Goal: Task Accomplishment & Management: Use online tool/utility

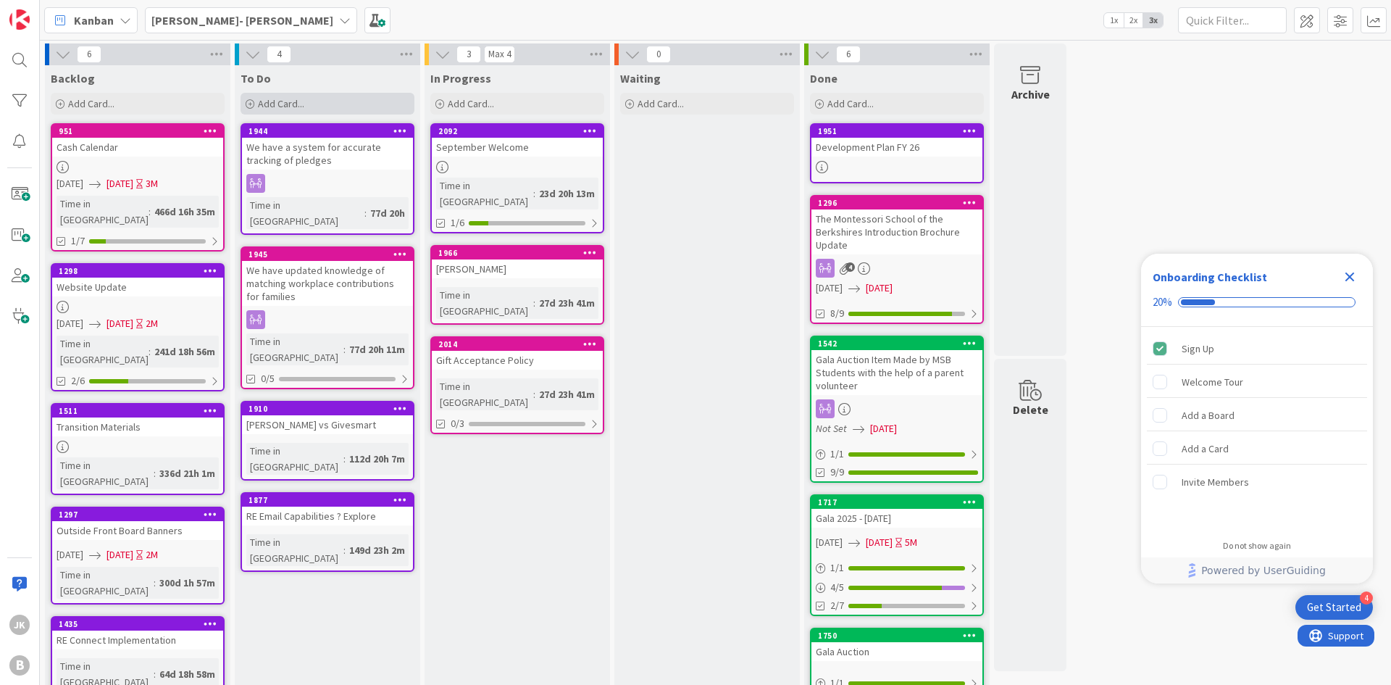
drag, startPoint x: 1347, startPoint y: 275, endPoint x: 388, endPoint y: 96, distance: 975.7
click at [1347, 274] on icon "Close Checklist" at bounding box center [1349, 276] width 9 height 9
click at [339, 22] on icon at bounding box center [345, 20] width 12 height 12
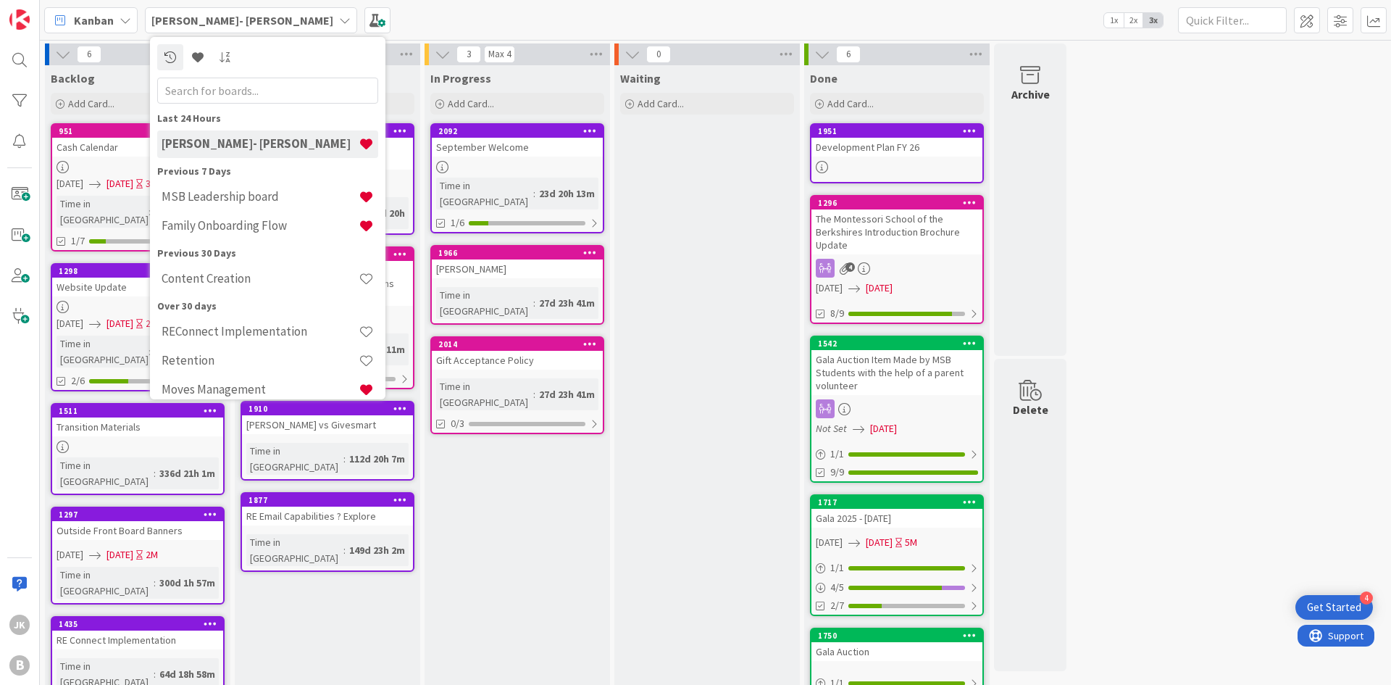
drag, startPoint x: 267, startPoint y: 196, endPoint x: 275, endPoint y: 196, distance: 7.3
click at [267, 196] on h4 "MSB Leadership board" at bounding box center [260, 196] width 197 height 14
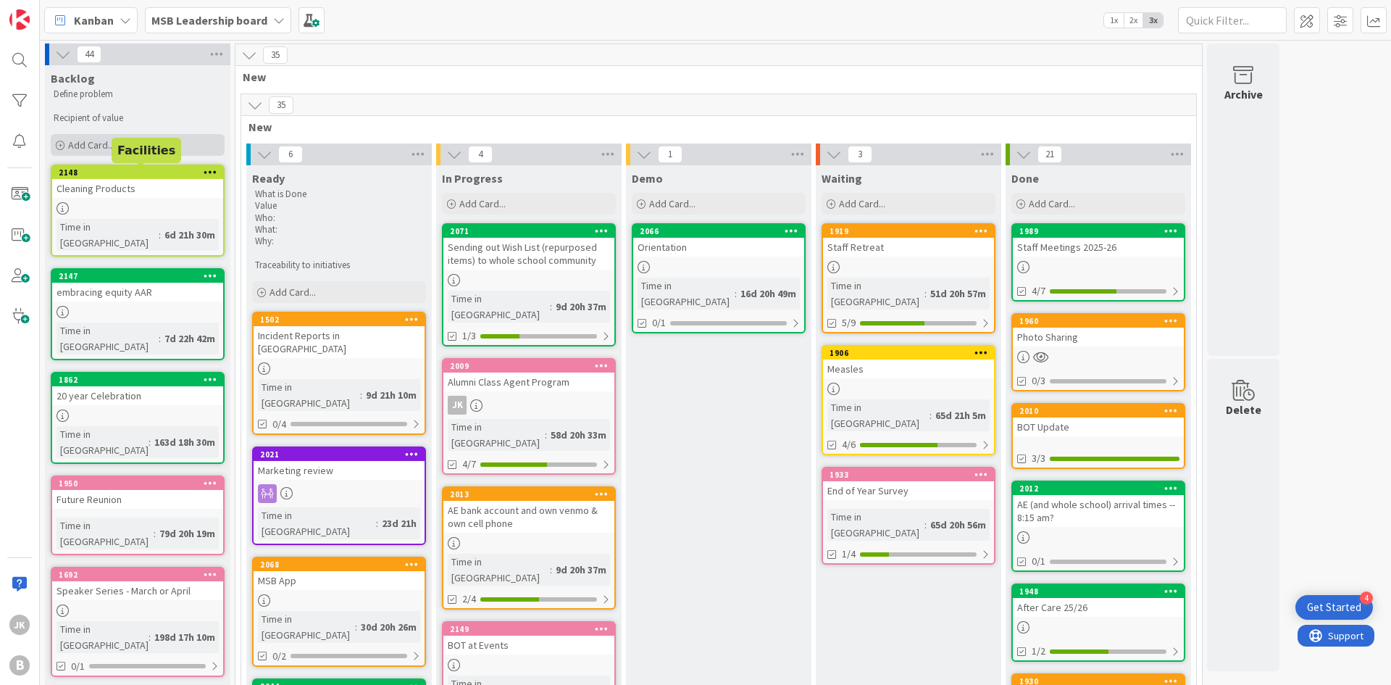
click at [96, 142] on span "Add Card..." at bounding box center [91, 144] width 46 height 13
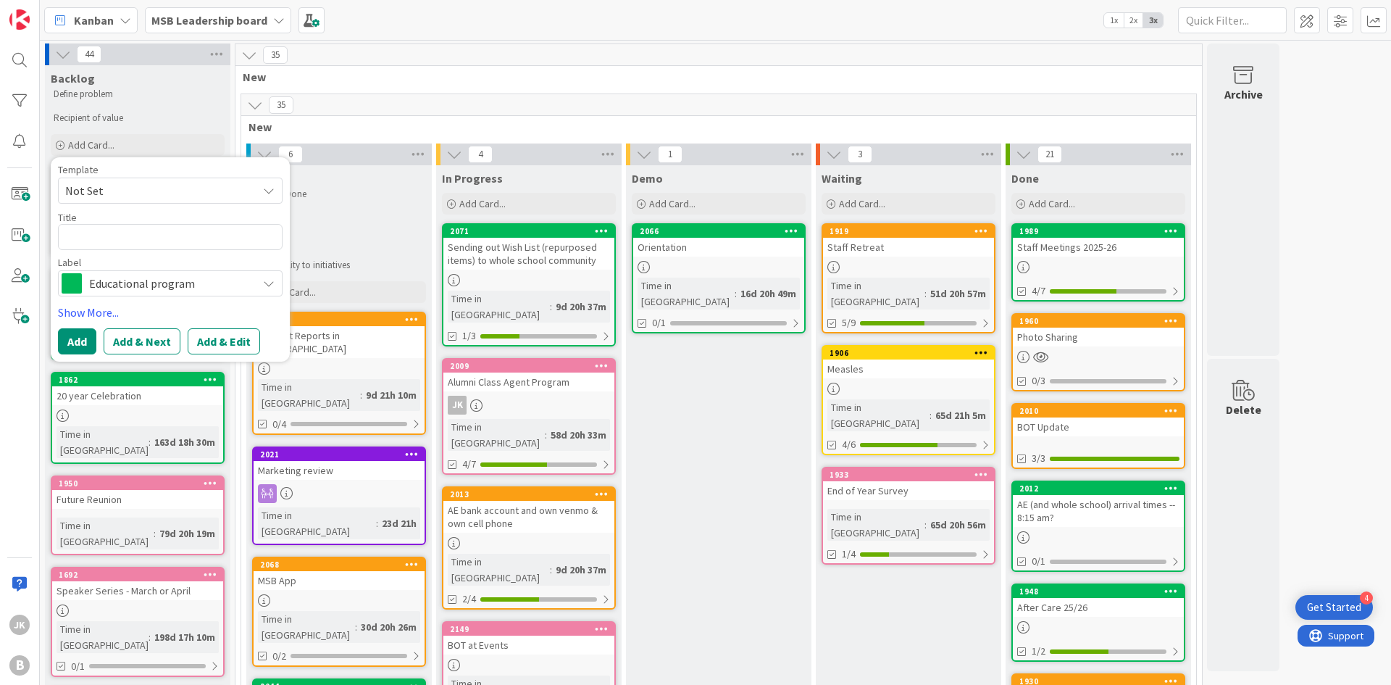
type textarea "x"
type textarea "S"
type textarea "x"
type textarea "SW"
type textarea "x"
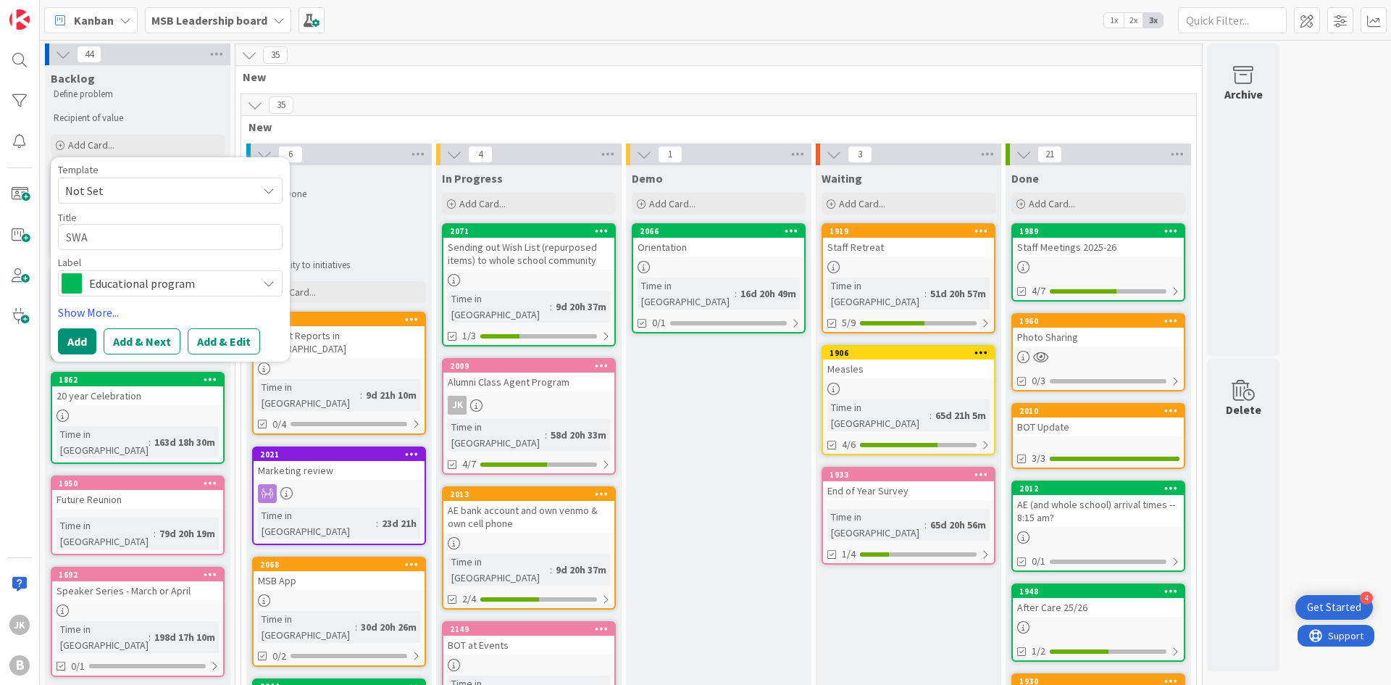
type textarea "SWAG"
drag, startPoint x: 57, startPoint y: 239, endPoint x: 37, endPoint y: 239, distance: 20.3
click at [37, 239] on div "JK B Kanban MSB Leadership board 1x 2x 3x 44 Backlog Define problem Recipient o…" at bounding box center [695, 342] width 1391 height 685
type textarea "x"
type textarea "G"
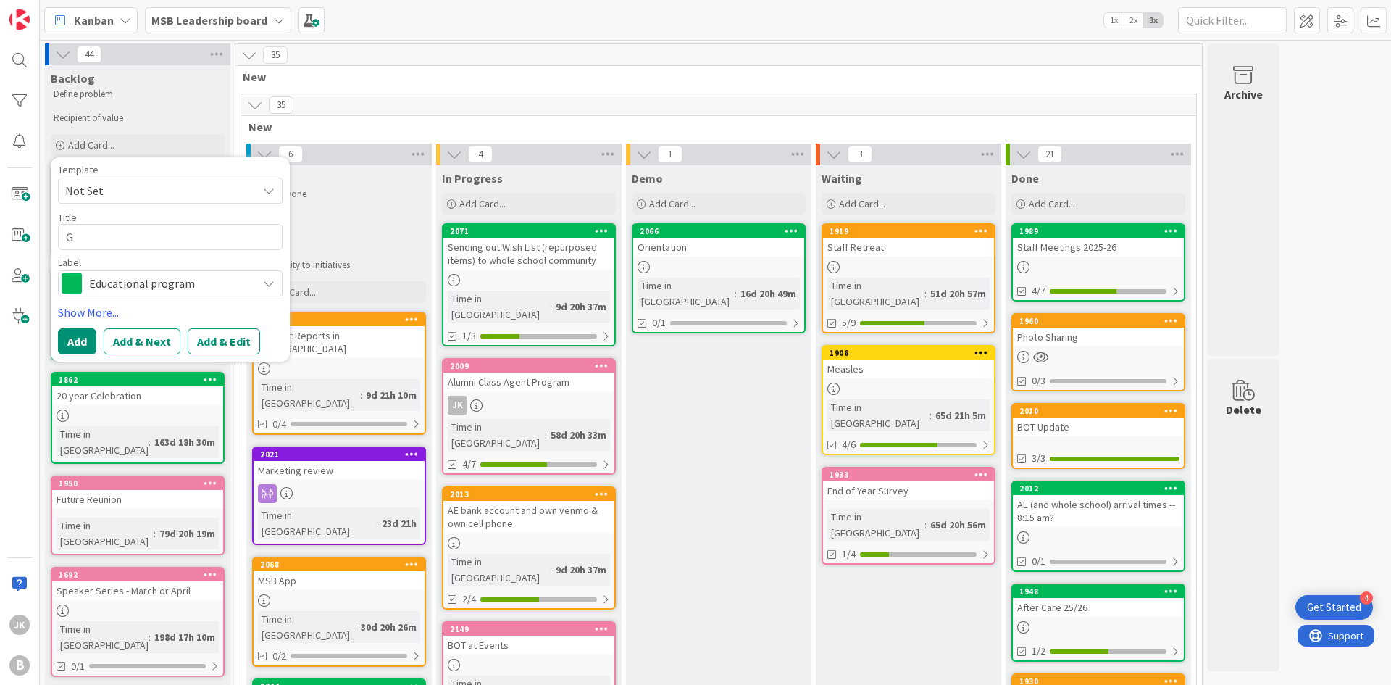
type textarea "x"
type textarea "Gi"
type textarea "x"
type textarea "Giv"
type textarea "x"
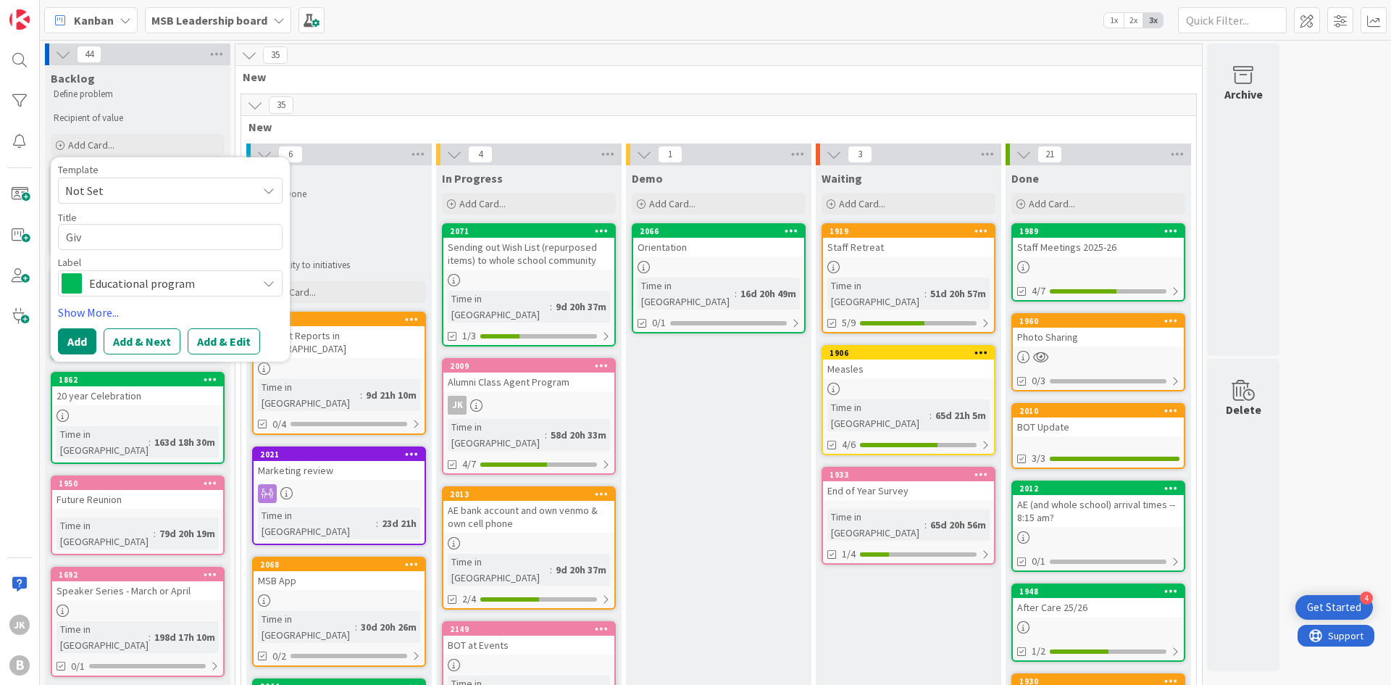
type textarea "Give"
type textarea "x"
type textarea "Givea"
type textarea "x"
type textarea "Giveaw"
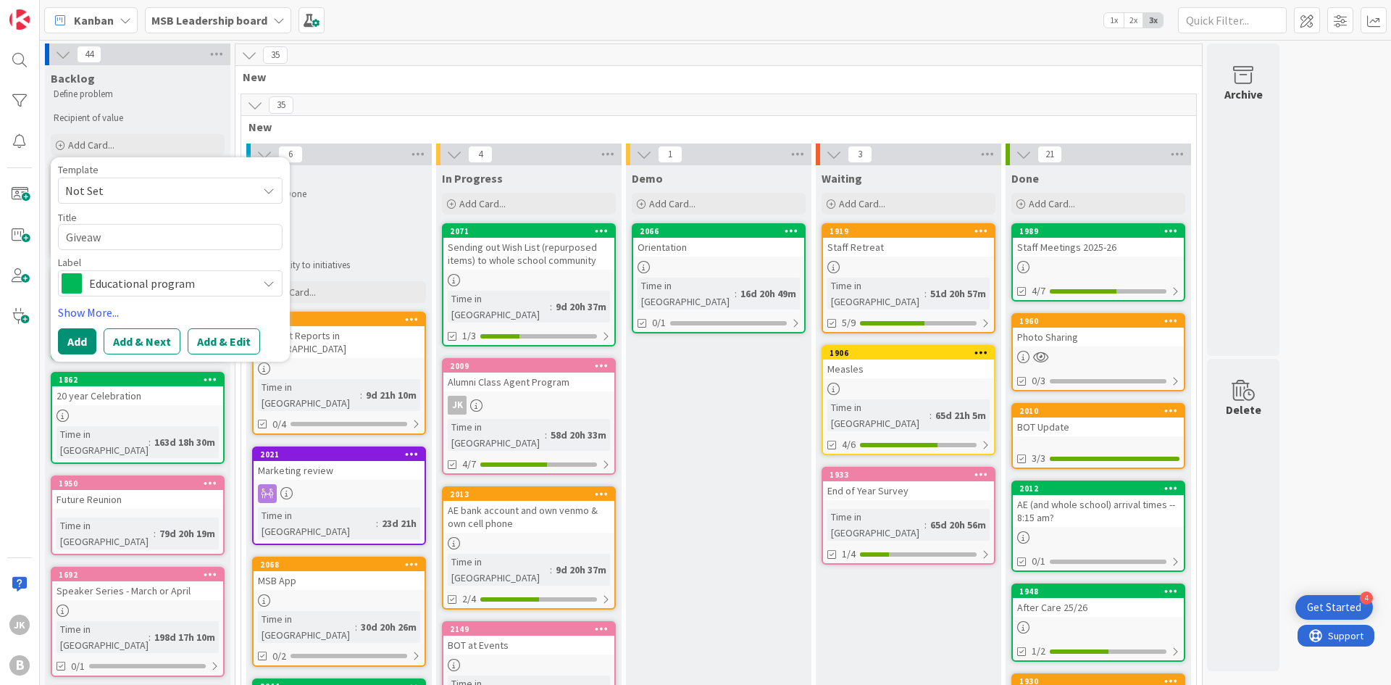
type textarea "x"
type textarea "Giveawa"
type textarea "x"
type textarea "Giveaway"
type textarea "x"
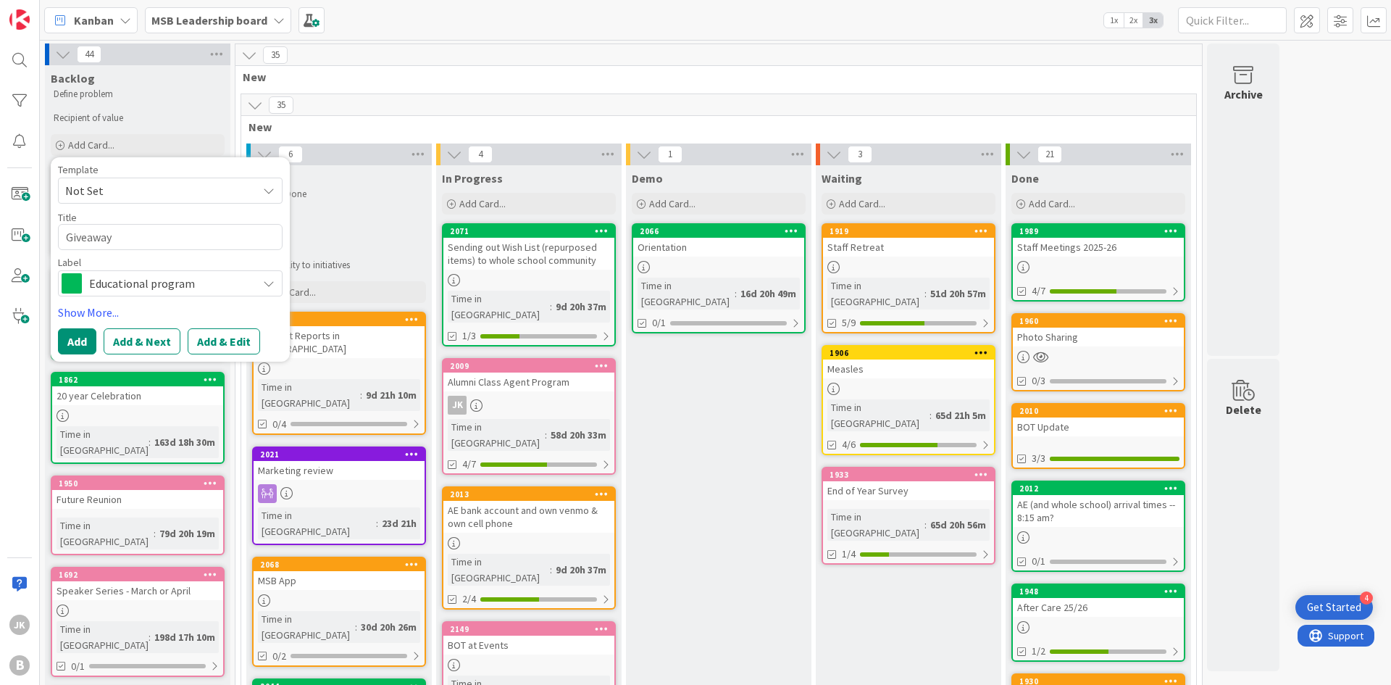
type textarea "Giveaway"
type textarea "x"
type textarea "Giveaway S"
type textarea "x"
type textarea "Giveaway Sw"
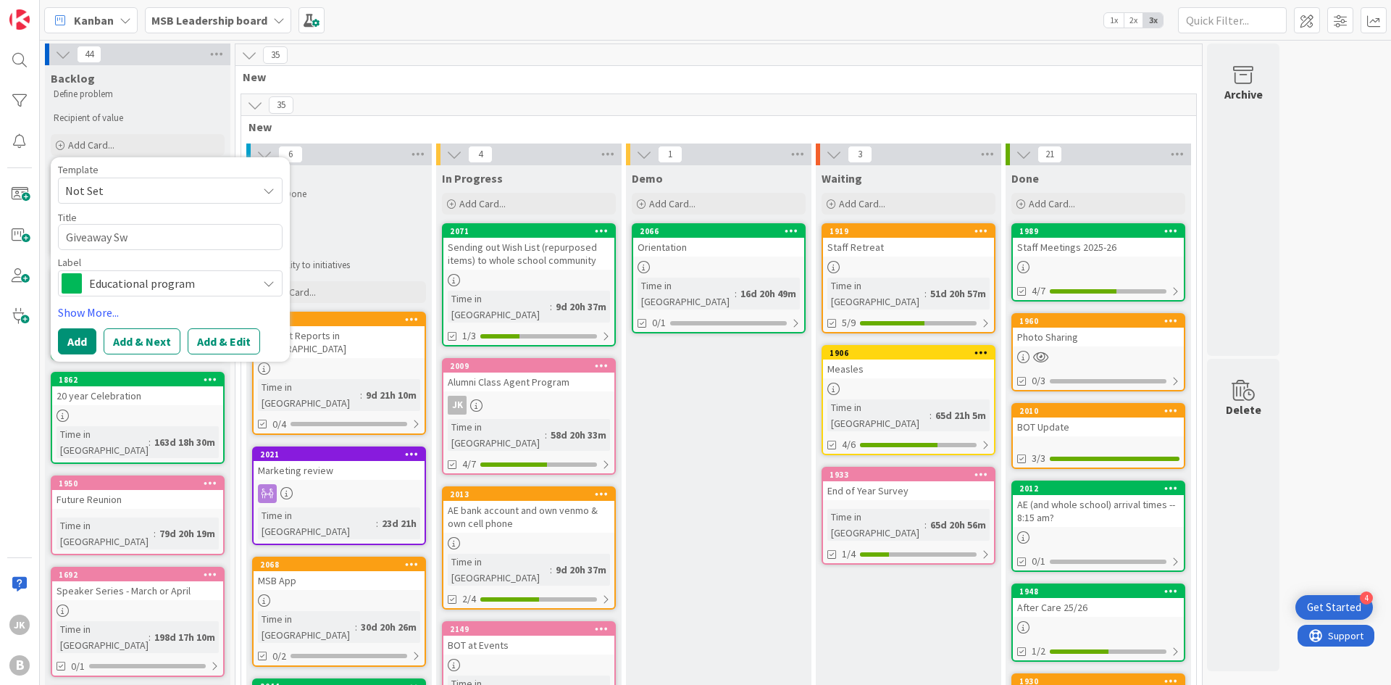
type textarea "x"
type textarea "Giveaway Swa"
type textarea "x"
type textarea "Giveaway Swag"
type textarea "x"
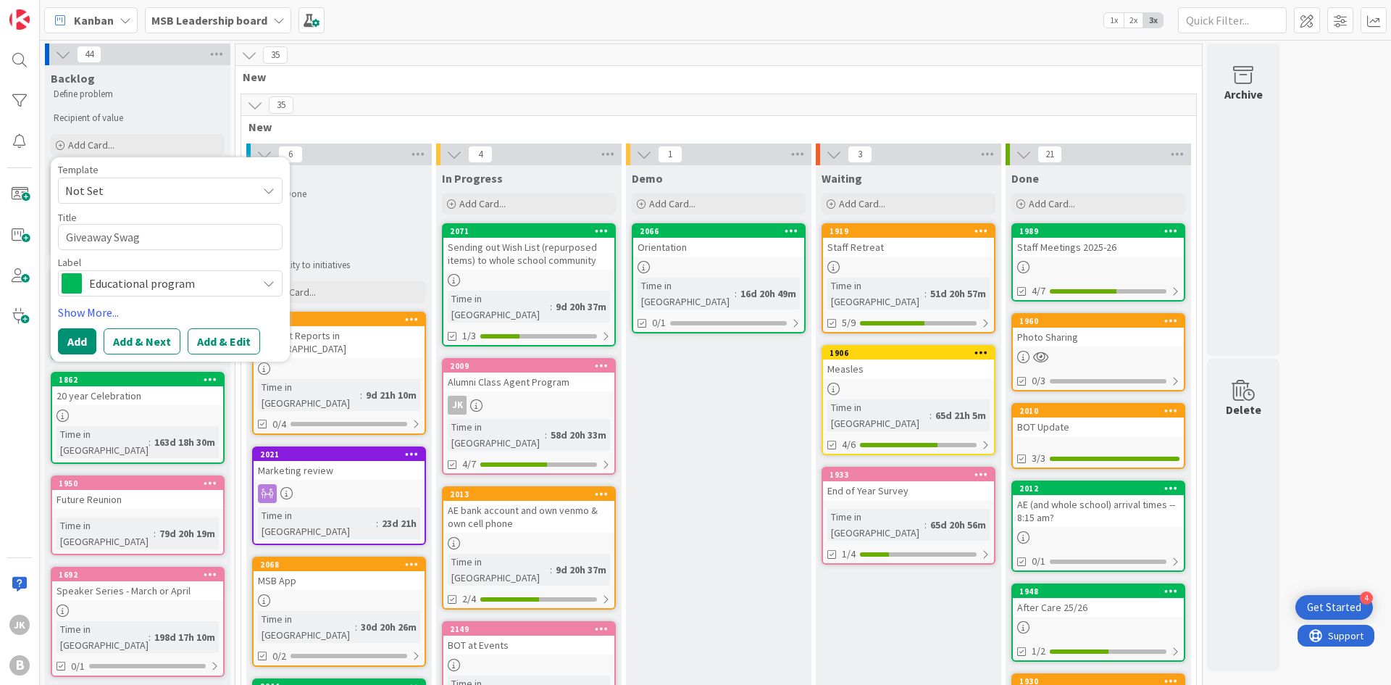
type textarea "Giveaway Swag"
click at [216, 283] on span "Educational program" at bounding box center [169, 283] width 161 height 20
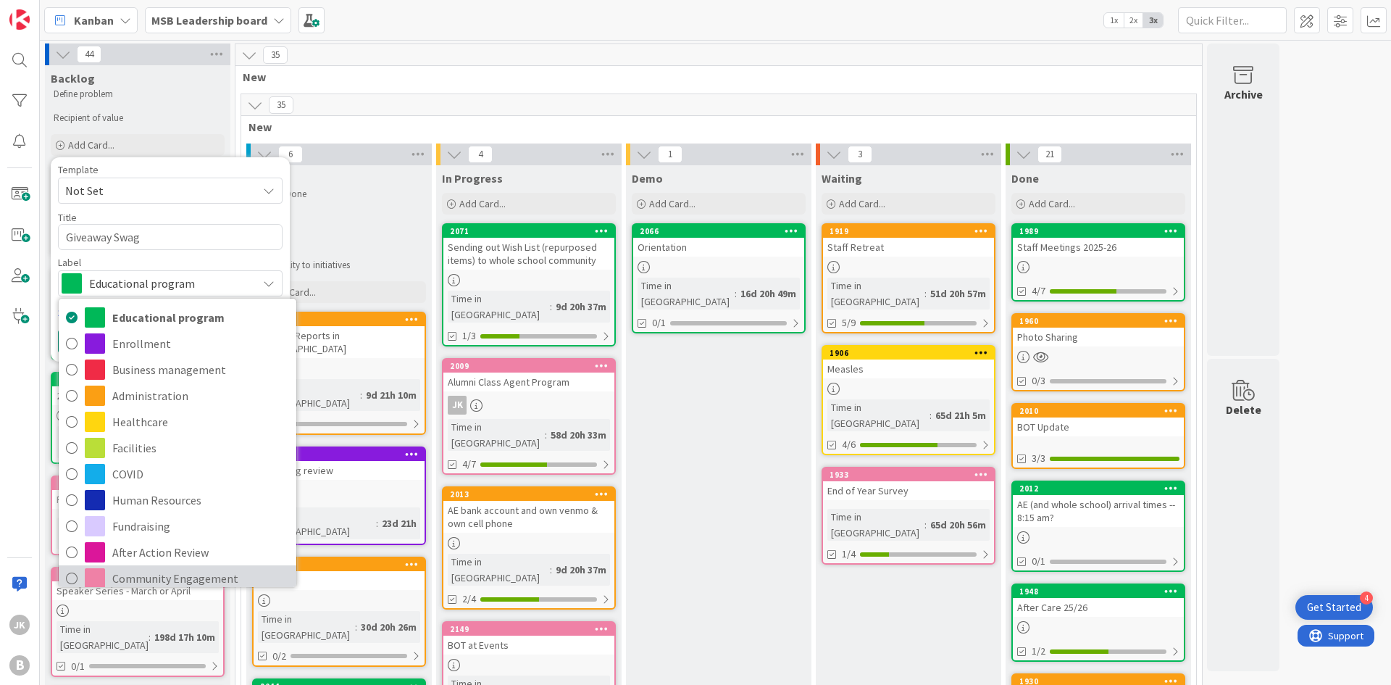
click at [167, 569] on span "Community Engagement" at bounding box center [200, 578] width 177 height 22
type textarea "x"
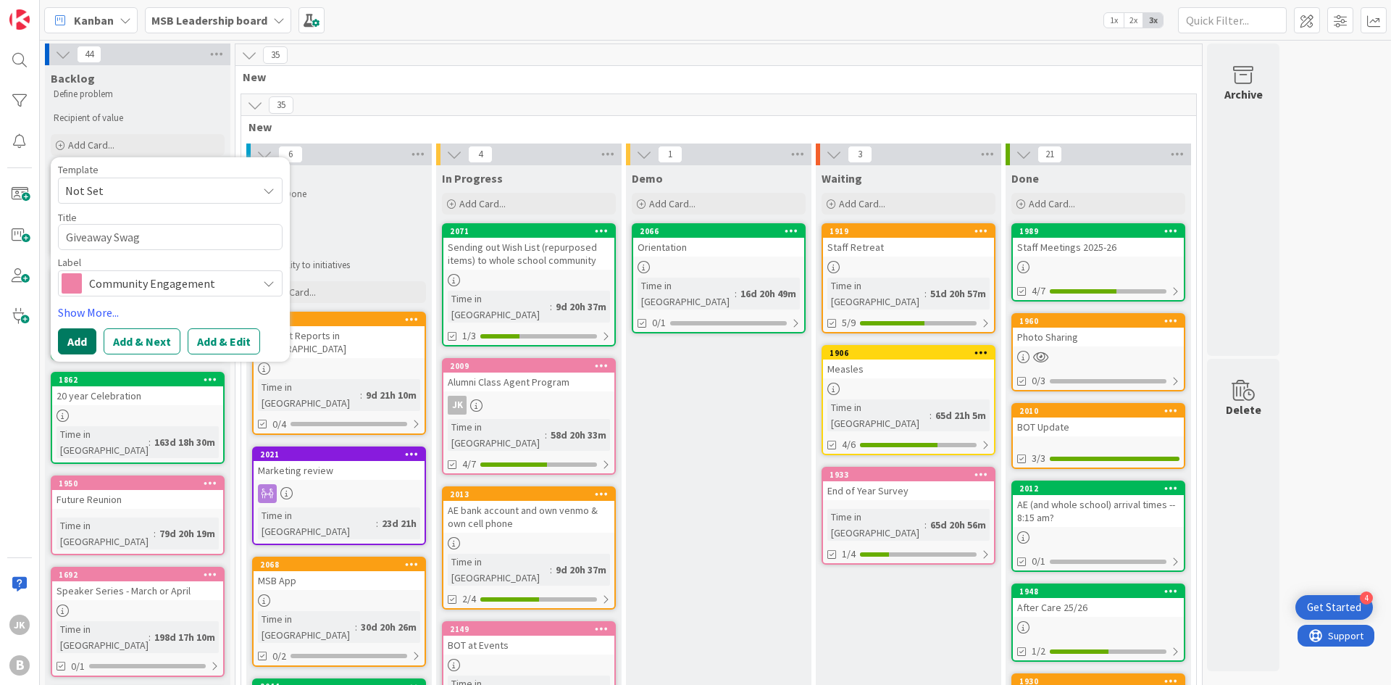
click at [86, 343] on button "Add" at bounding box center [77, 341] width 38 height 26
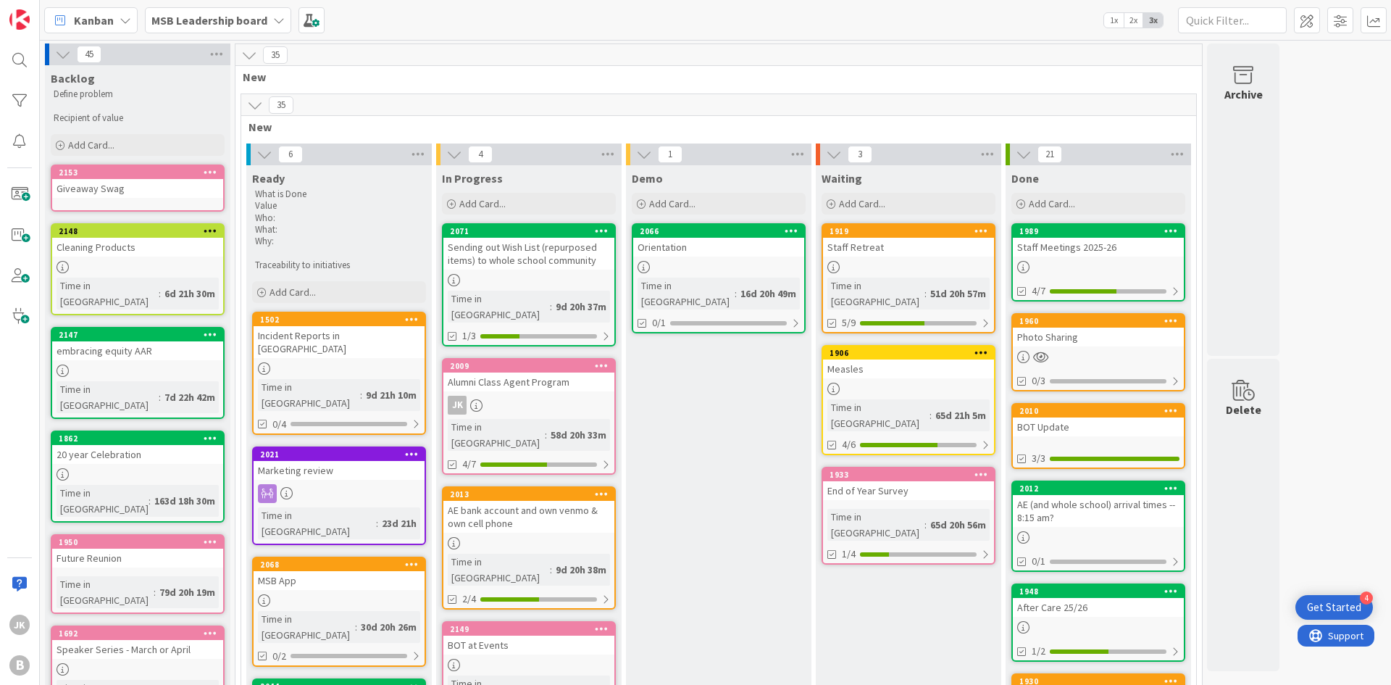
click at [149, 188] on div "Giveaway Swag" at bounding box center [137, 188] width 171 height 19
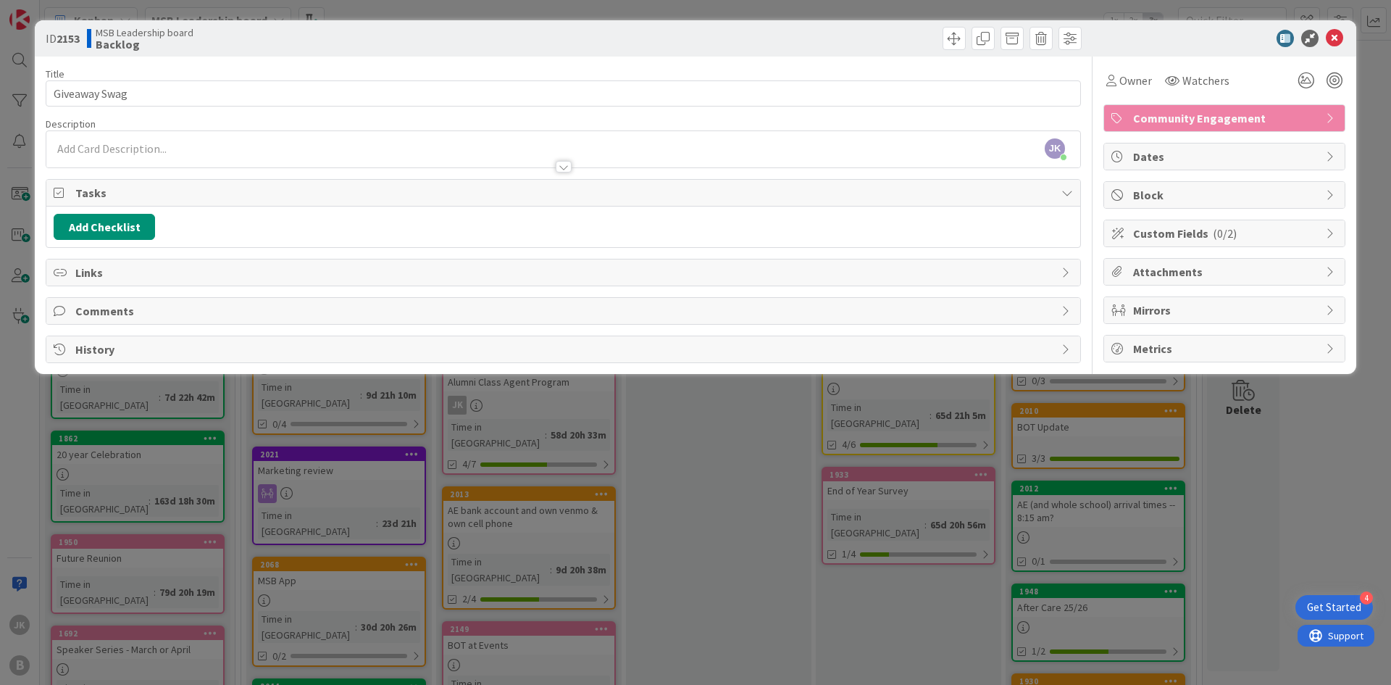
click at [564, 164] on div at bounding box center [564, 167] width 16 height 12
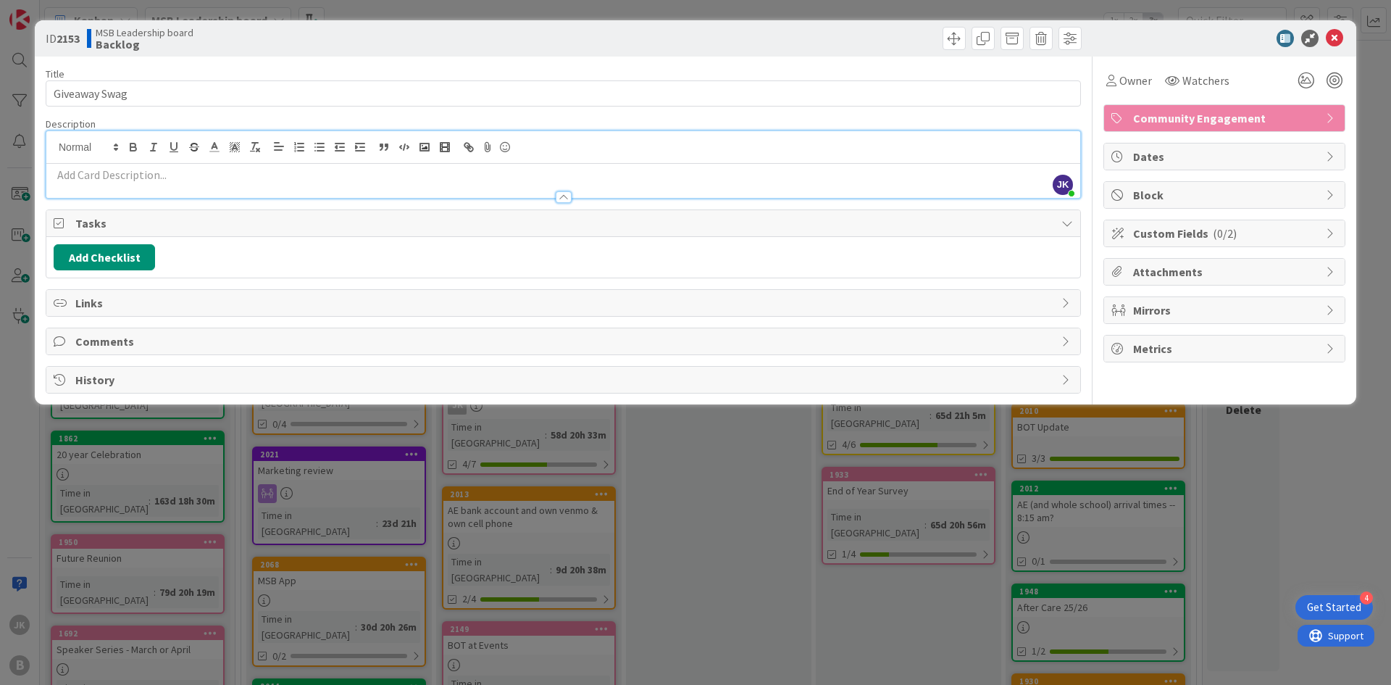
click at [417, 165] on div at bounding box center [563, 181] width 1034 height 34
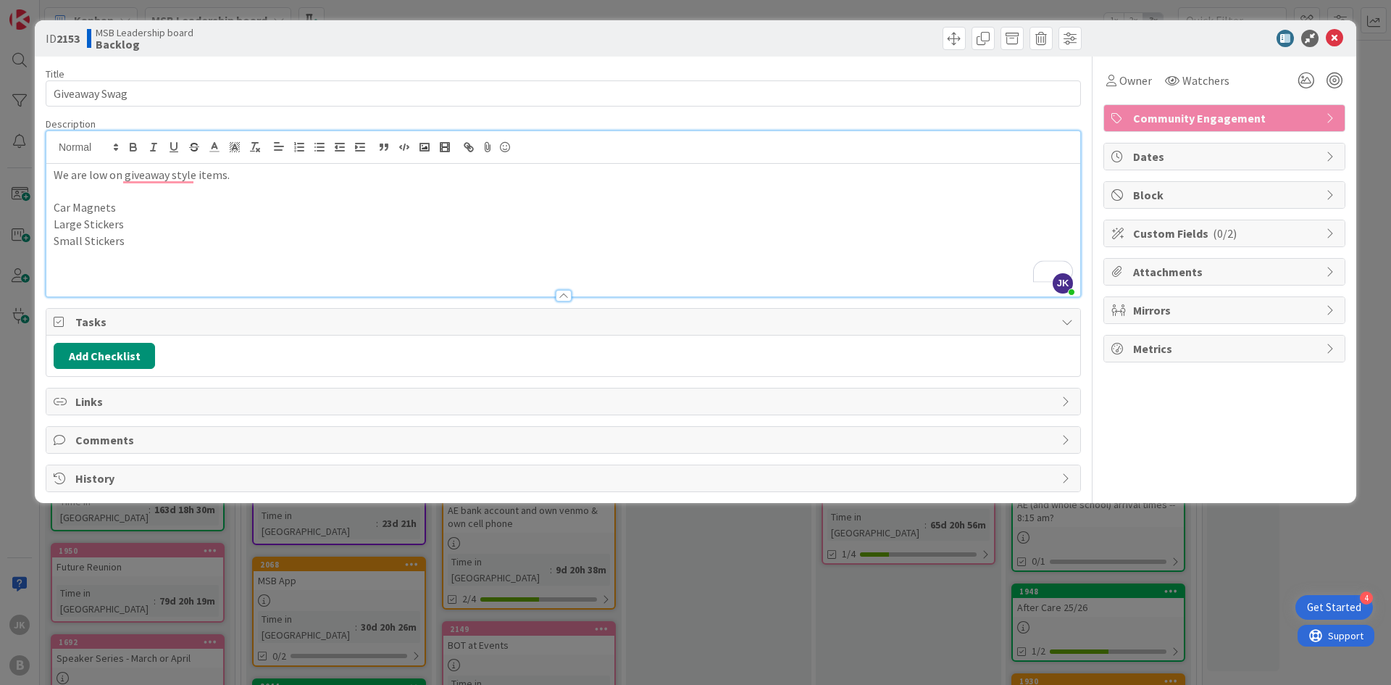
click at [70, 196] on p "To enrich screen reader interactions, please activate Accessibility in Grammarl…" at bounding box center [563, 191] width 1019 height 17
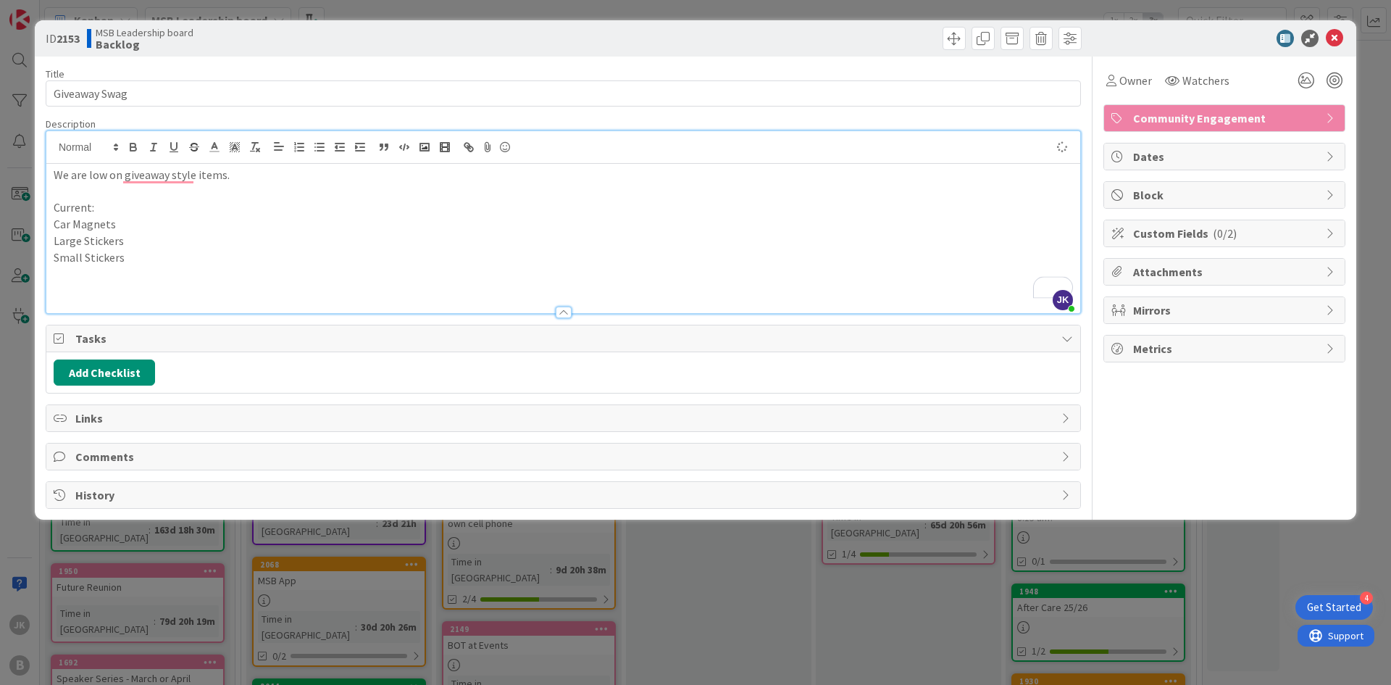
click at [141, 256] on p "Small Stickers" at bounding box center [563, 257] width 1019 height 17
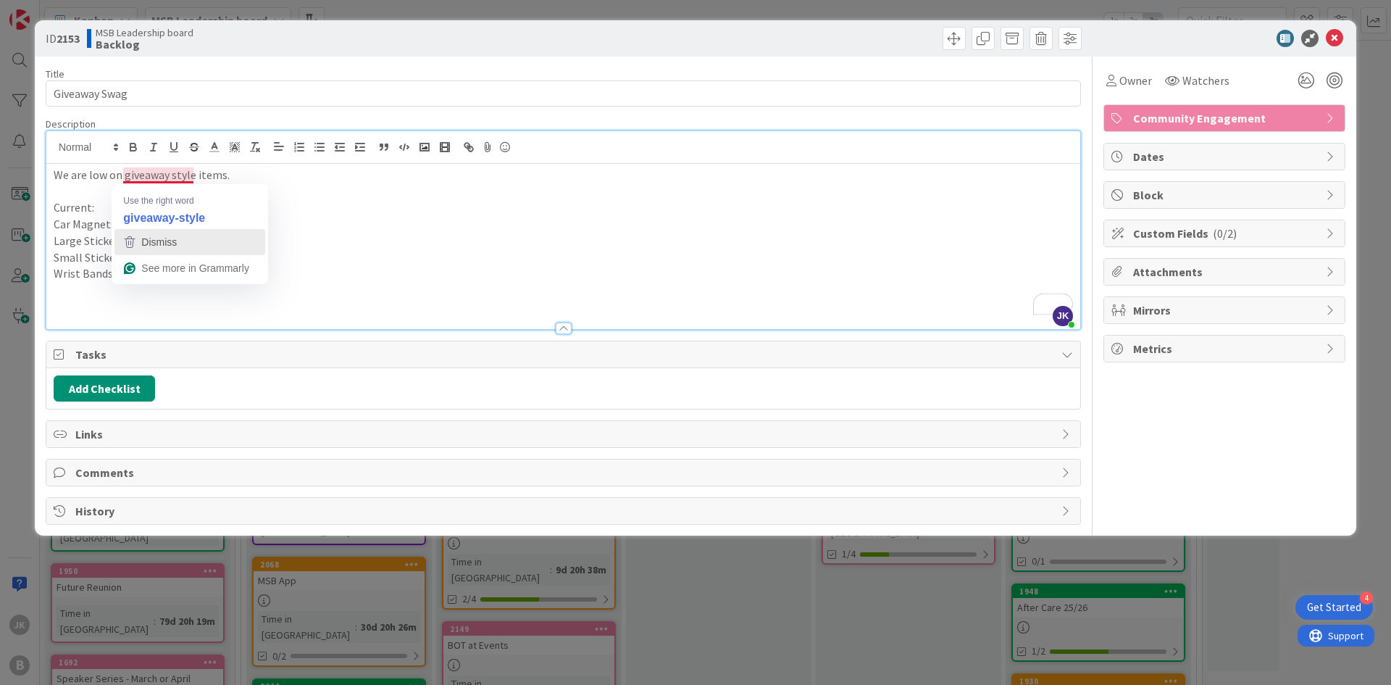
click at [204, 230] on button "Dismiss" at bounding box center [189, 242] width 151 height 26
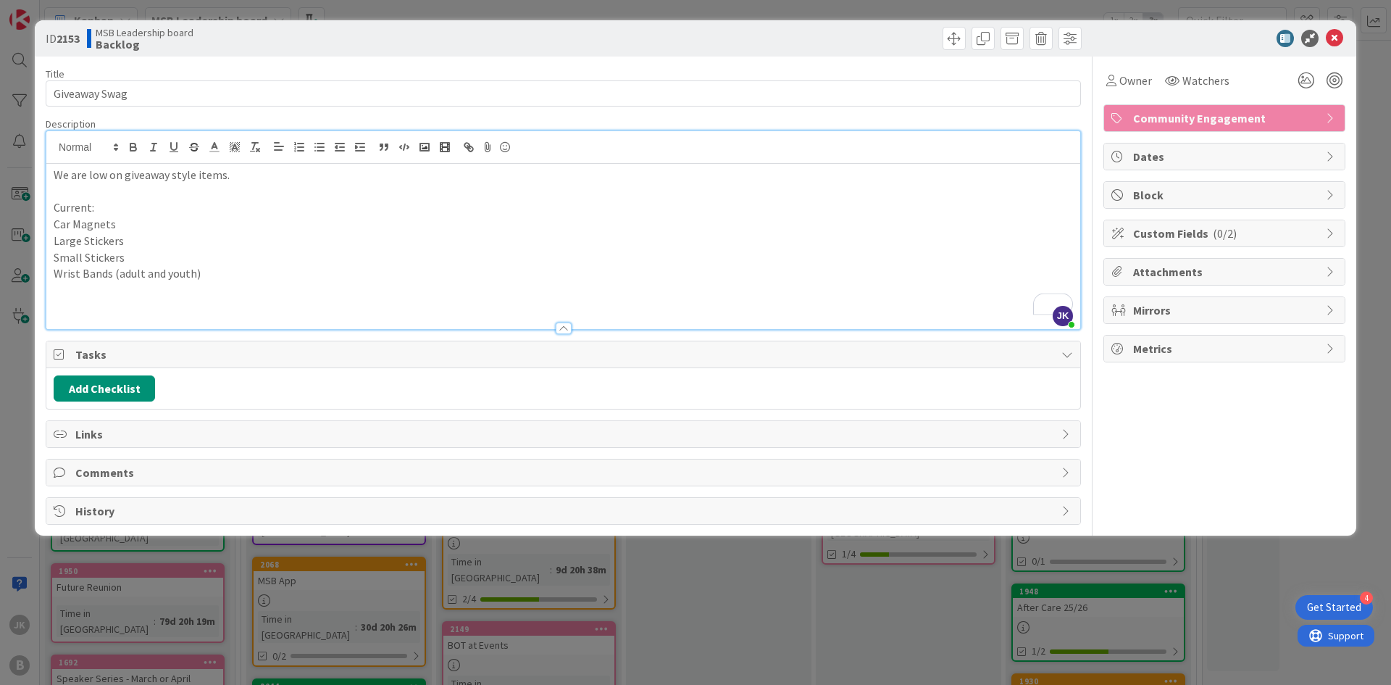
click at [226, 175] on p "We are low on giveaway style items." at bounding box center [563, 175] width 1019 height 17
drag, startPoint x: 78, startPoint y: 208, endPoint x: 19, endPoint y: 208, distance: 58.7
click at [19, 208] on div "ID 2153 MSB Leadership board Backlog Title 14 / 128 Giveaway Swag Description J…" at bounding box center [695, 342] width 1391 height 685
click at [239, 281] on p "Wrist Bands (adult and youth)" at bounding box center [563, 273] width 1019 height 17
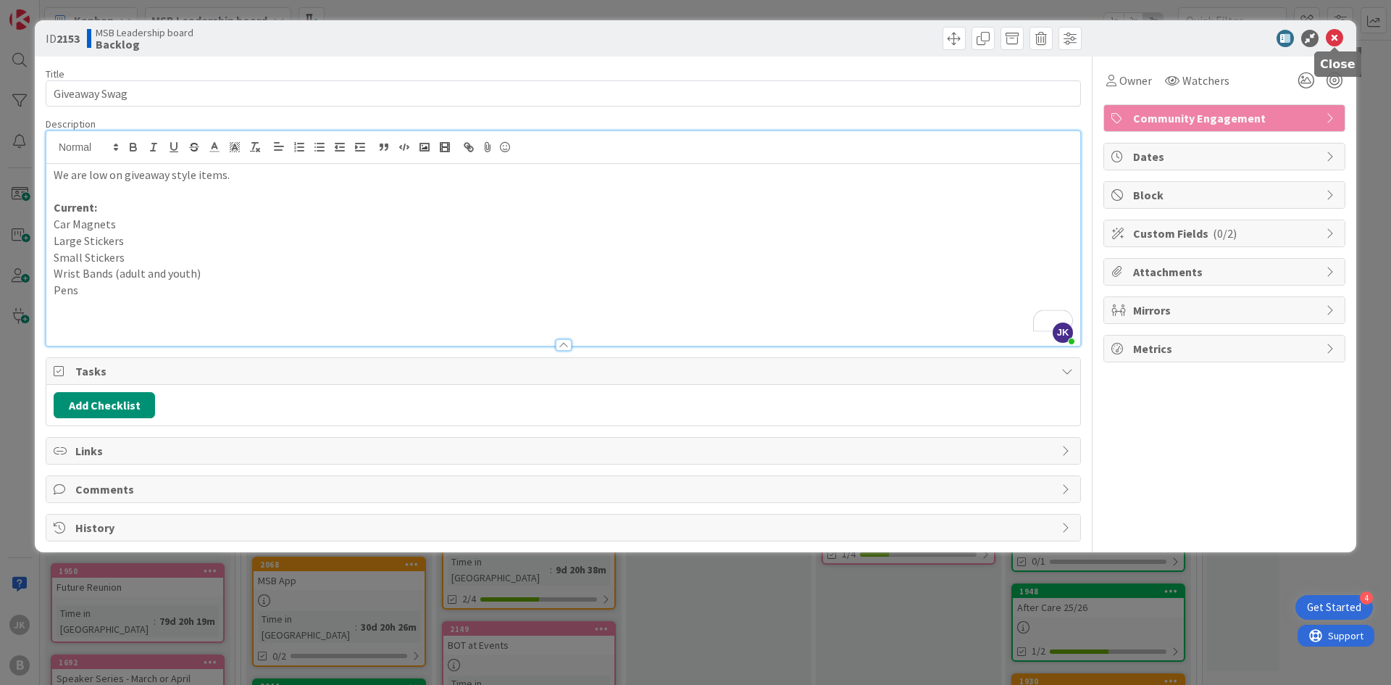
click at [1339, 34] on icon at bounding box center [1334, 38] width 17 height 17
